Goal: Transaction & Acquisition: Purchase product/service

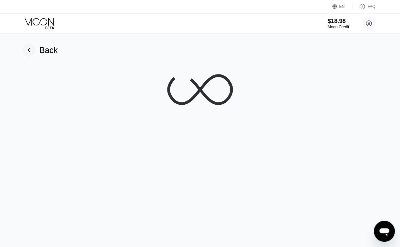
click at [32, 50] on rect at bounding box center [28, 49] width 13 height 13
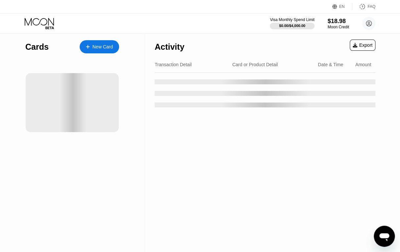
click at [102, 44] on div "New Card" at bounding box center [103, 47] width 20 height 6
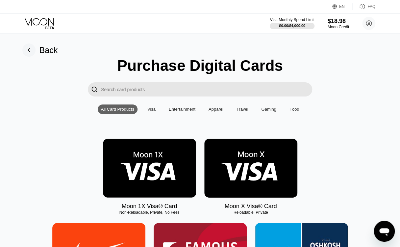
click at [243, 178] on img at bounding box center [250, 168] width 93 height 59
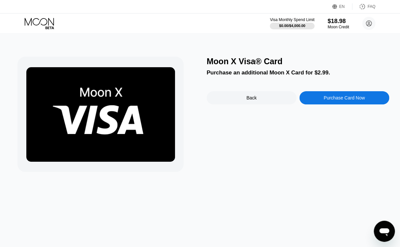
click at [336, 104] on div "Purchase Card Now" at bounding box center [345, 97] width 90 height 13
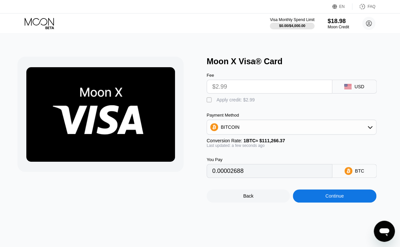
click at [210, 101] on div "" at bounding box center [210, 100] width 7 height 7
type input "0"
click at [307, 199] on div "Continue" at bounding box center [334, 195] width 83 height 13
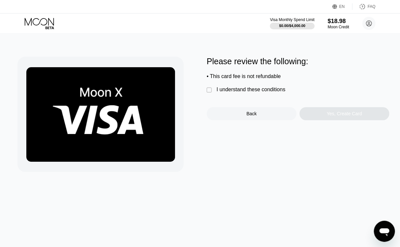
click at [257, 89] on div "I understand these conditions" at bounding box center [251, 90] width 69 height 6
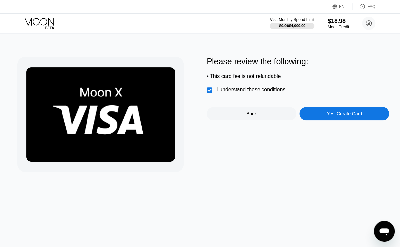
click at [317, 113] on div "Yes, Create Card" at bounding box center [345, 113] width 90 height 13
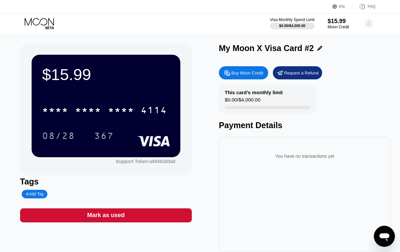
click at [367, 25] on icon at bounding box center [369, 24] width 4 height 4
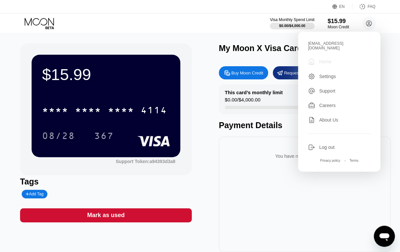
click at [315, 61] on div "" at bounding box center [311, 62] width 7 height 8
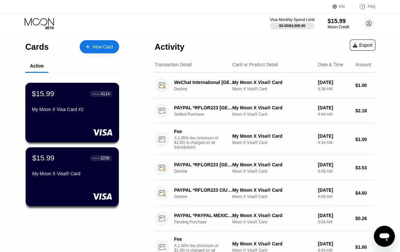
click at [56, 114] on div "My Moon X Visa Card #2" at bounding box center [72, 111] width 81 height 8
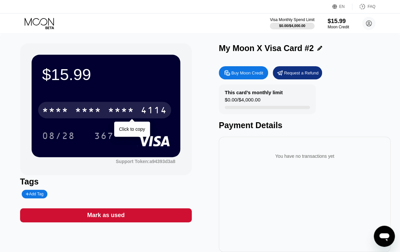
click at [123, 106] on div "* * * *" at bounding box center [121, 111] width 26 height 11
click at [130, 114] on div "2062" at bounding box center [121, 111] width 26 height 11
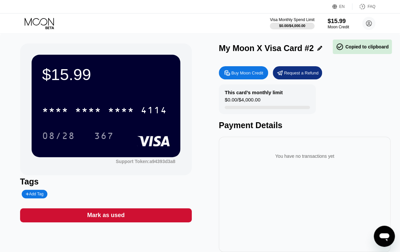
click at [130, 129] on div "08/28 367" at bounding box center [106, 135] width 128 height 16
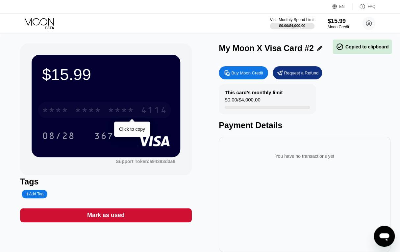
click at [132, 112] on div "* * * *" at bounding box center [121, 111] width 26 height 11
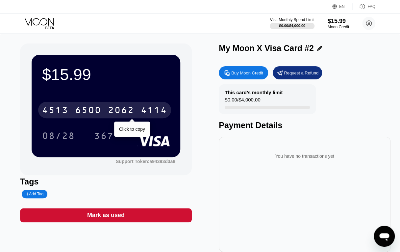
drag, startPoint x: 176, startPoint y: 116, endPoint x: 113, endPoint y: 112, distance: 63.3
click at [113, 112] on div "$15.99 4513 6500 2062 4114 Click to copy 08/28 367" at bounding box center [106, 106] width 149 height 102
click at [113, 112] on div "2062" at bounding box center [121, 111] width 26 height 11
